Goal: Navigation & Orientation: Find specific page/section

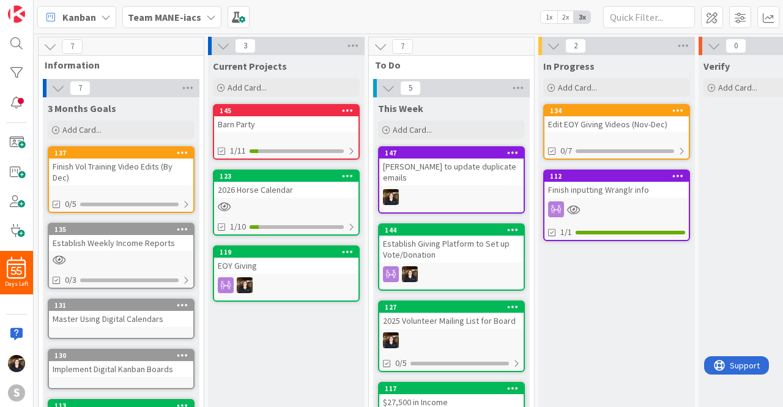
click at [210, 14] on icon at bounding box center [211, 17] width 10 height 10
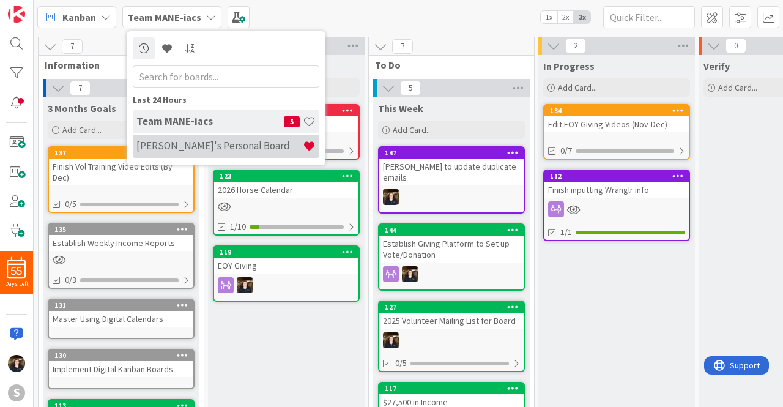
click at [190, 146] on h4 "[PERSON_NAME]'s Personal Board" at bounding box center [219, 145] width 166 height 12
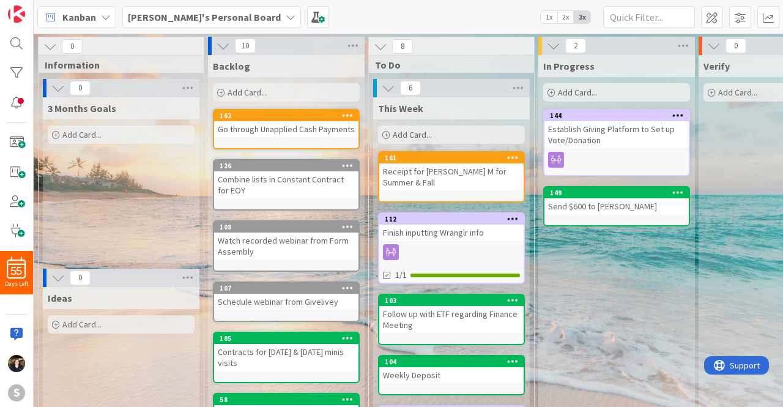
click at [286, 13] on icon at bounding box center [291, 17] width 10 height 10
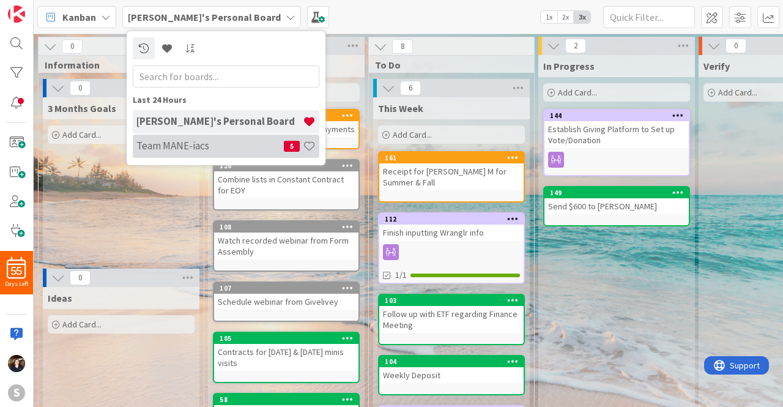
click at [171, 149] on h4 "Team MANE-iacs" at bounding box center [209, 145] width 147 height 12
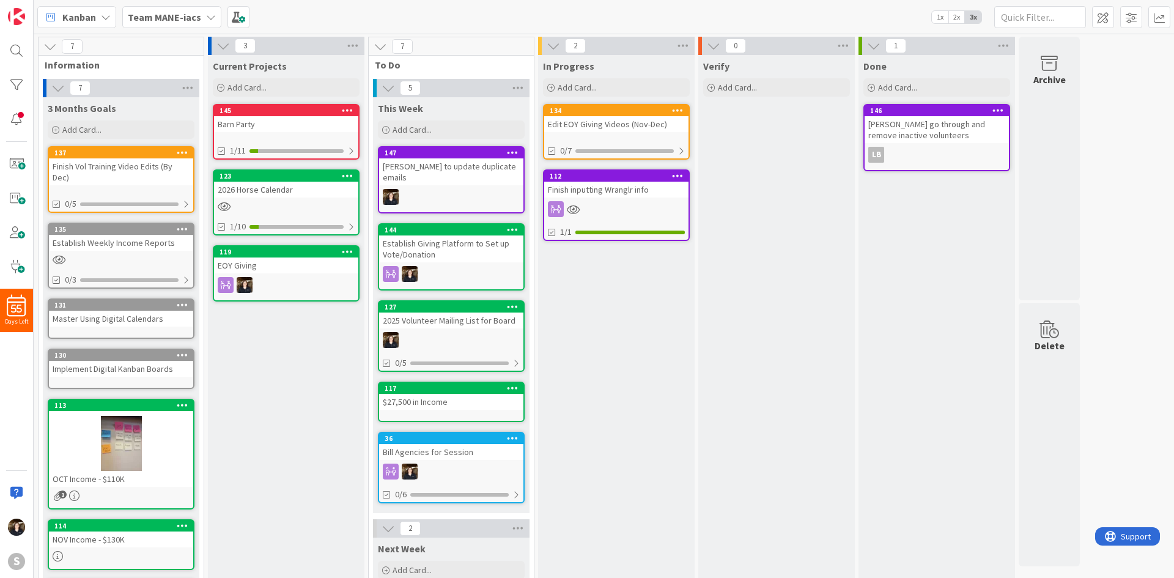
click at [199, 17] on div "Team MANE-iacs" at bounding box center [171, 17] width 99 height 22
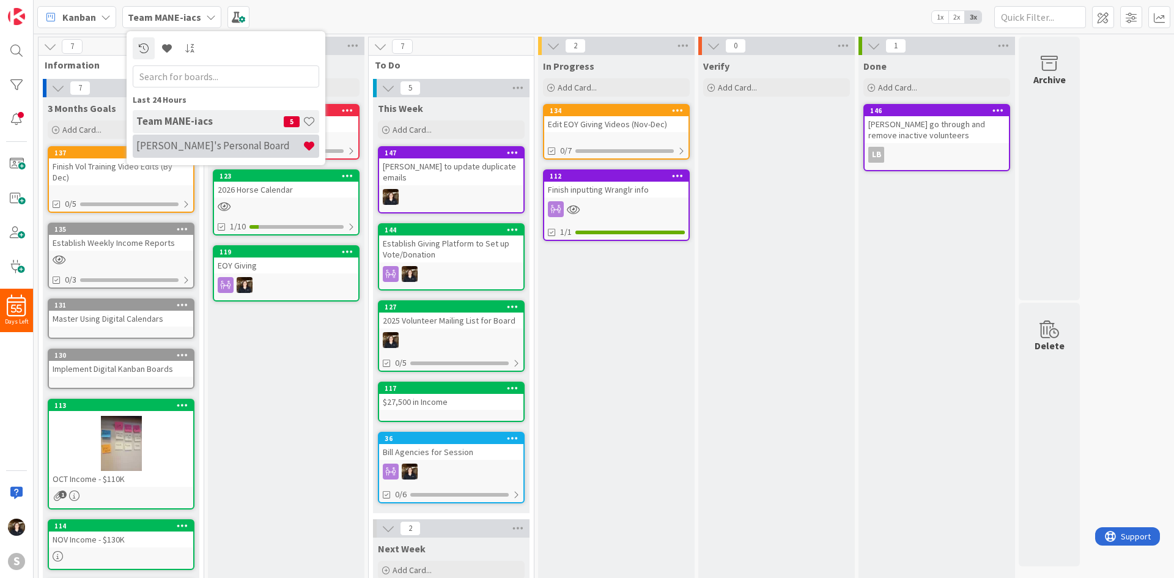
click at [182, 135] on div "[PERSON_NAME]'s Personal Board" at bounding box center [226, 146] width 187 height 23
